Goal: Navigation & Orientation: Understand site structure

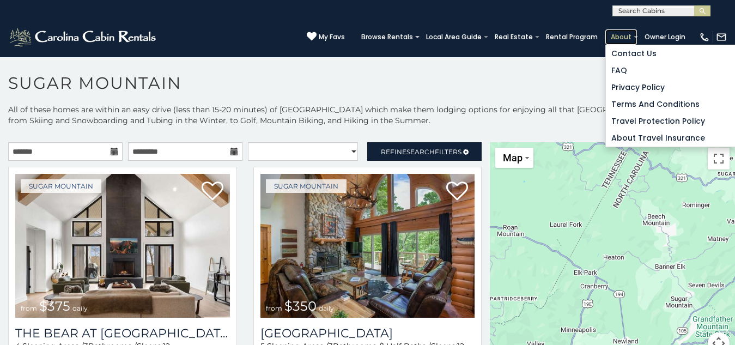
click at [606, 29] on link "About" at bounding box center [622, 36] width 32 height 15
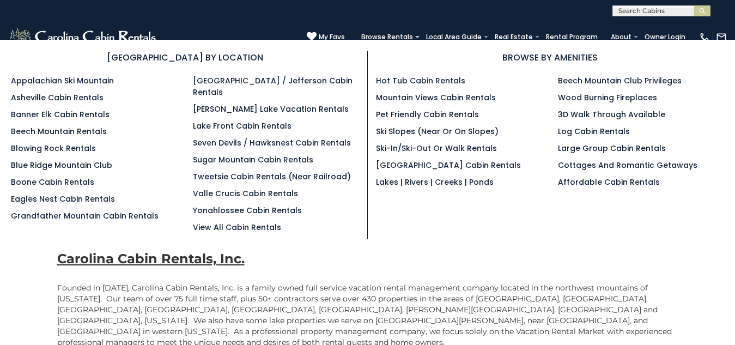
scroll to position [12, 0]
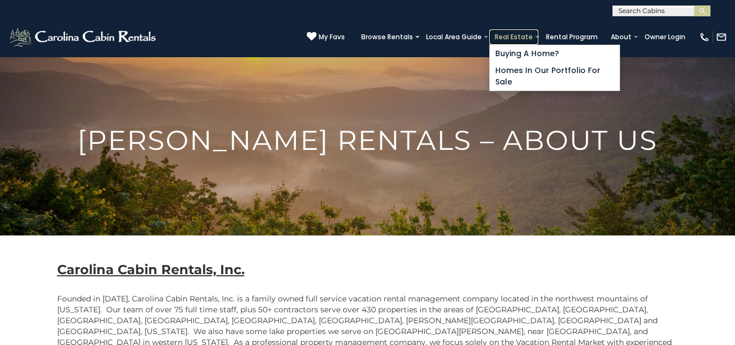
click at [490, 29] on link "Real Estate" at bounding box center [514, 36] width 49 height 15
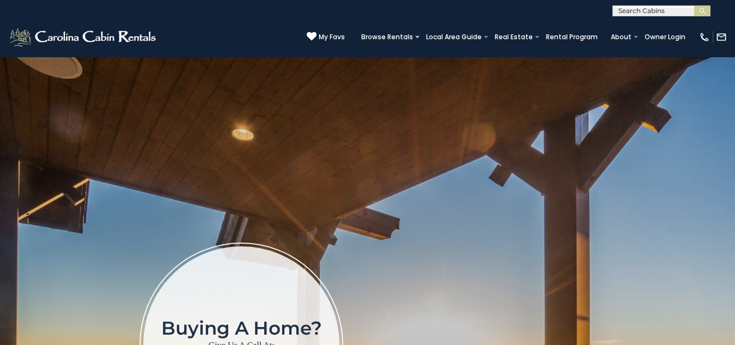
scroll to position [301, 0]
